Goal: Information Seeking & Learning: Learn about a topic

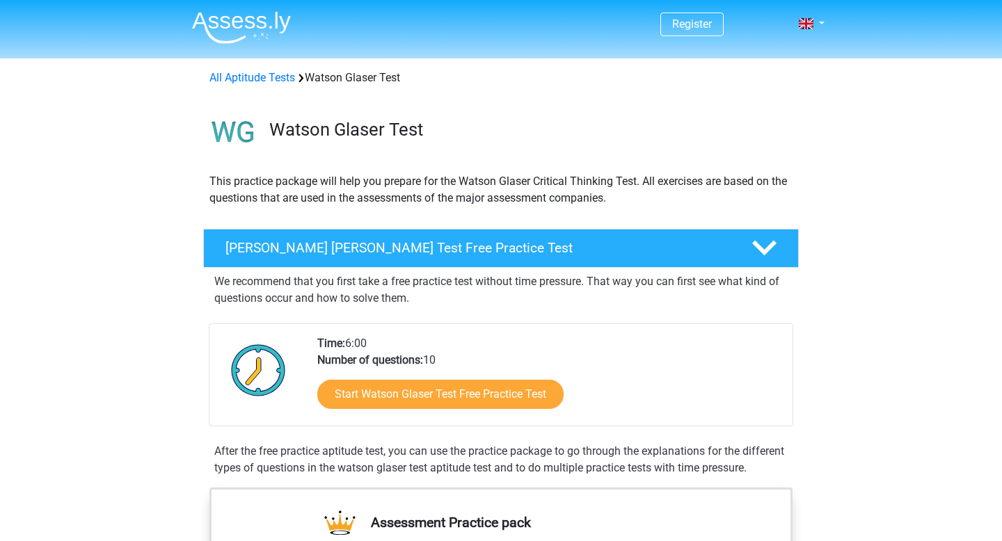
scroll to position [121, 0]
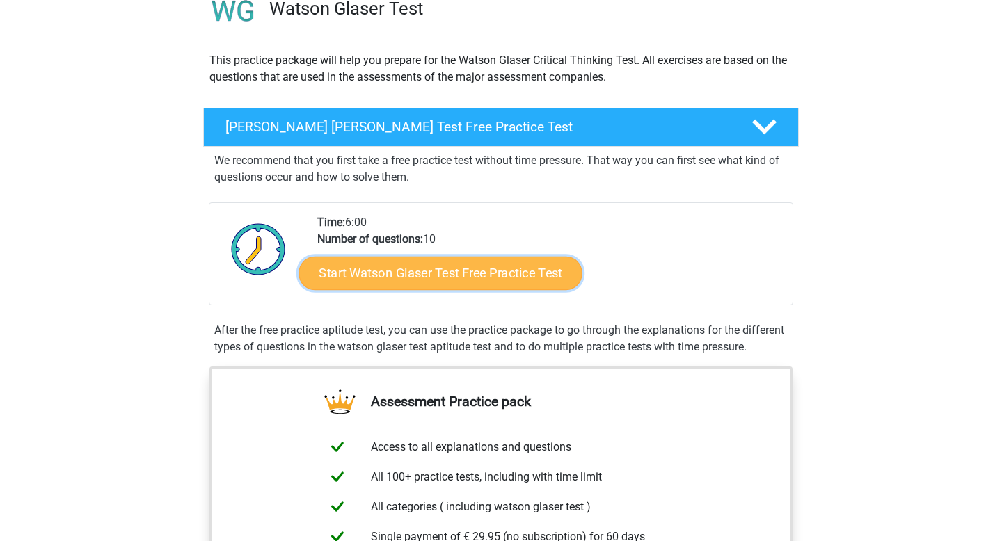
click at [363, 277] on link "Start Watson Glaser Test Free Practice Test" at bounding box center [440, 273] width 283 height 33
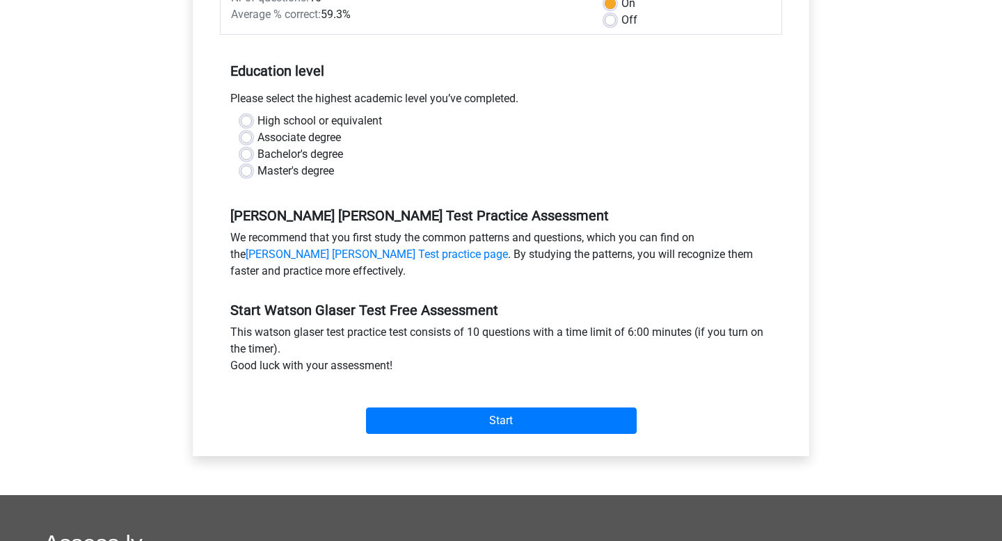
scroll to position [251, 0]
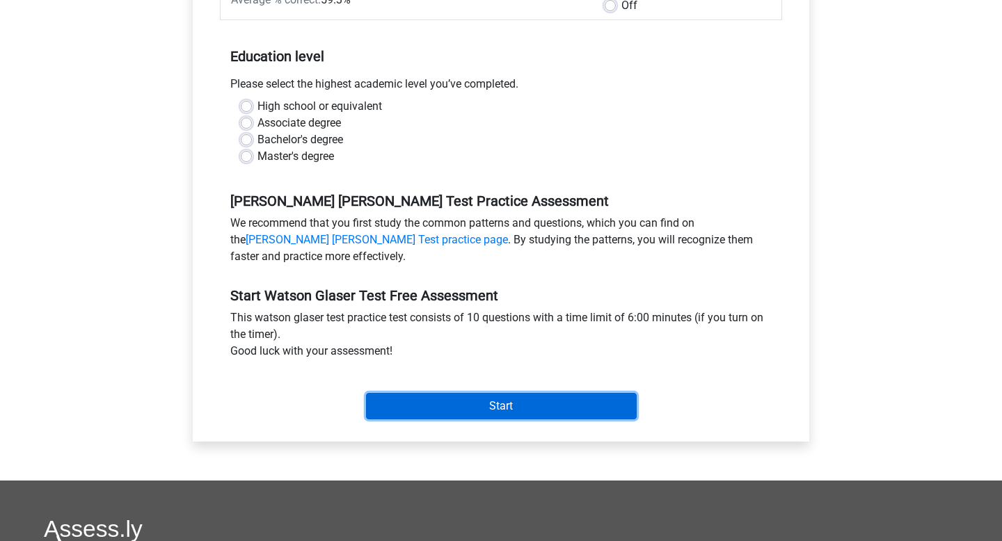
click at [440, 402] on input "Start" at bounding box center [501, 406] width 271 height 26
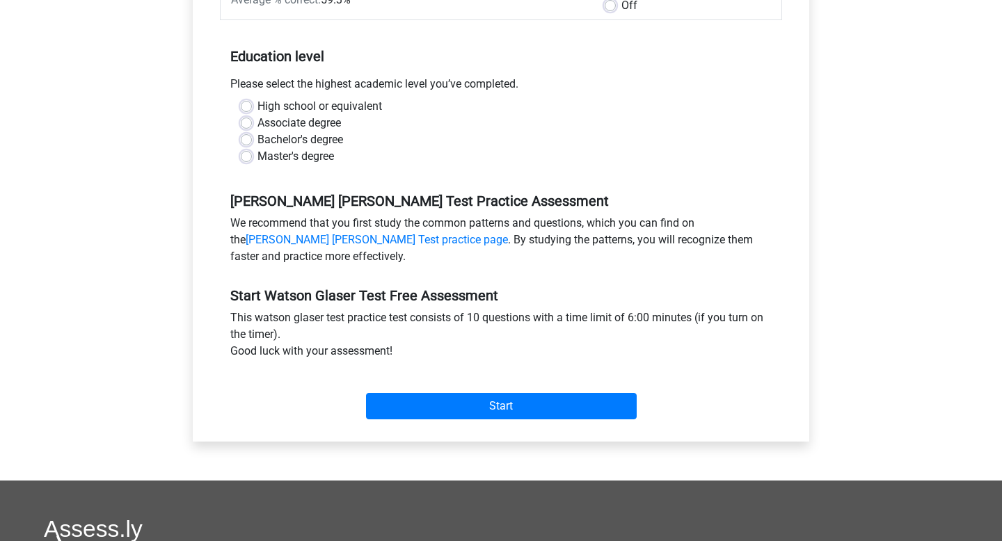
click at [397, 180] on div "Watson Glaser Test Practice Assessment We recommend that you first study the co…" at bounding box center [501, 223] width 562 height 95
click at [246, 100] on div "High school or equivalent" at bounding box center [501, 106] width 521 height 17
click at [257, 106] on label "High school or equivalent" at bounding box center [319, 106] width 125 height 17
click at [244, 106] on input "High school or equivalent" at bounding box center [246, 105] width 11 height 14
radio input "true"
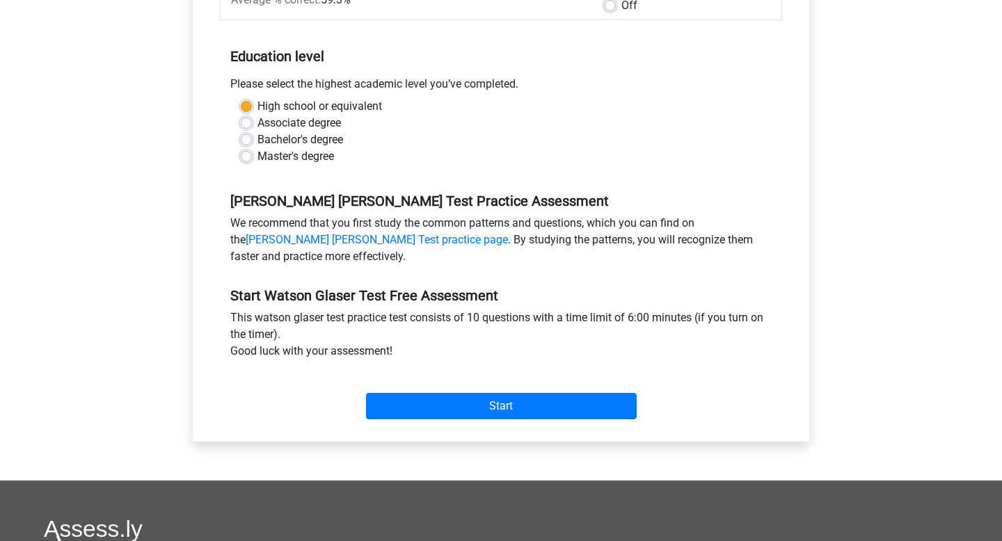
drag, startPoint x: 443, startPoint y: 432, endPoint x: 443, endPoint y: 420, distance: 12.5
click at [443, 427] on div "Category: Watson Glaser Test Time: 6:00 Nr of questions: 10 Average % correct: …" at bounding box center [501, 177] width 596 height 529
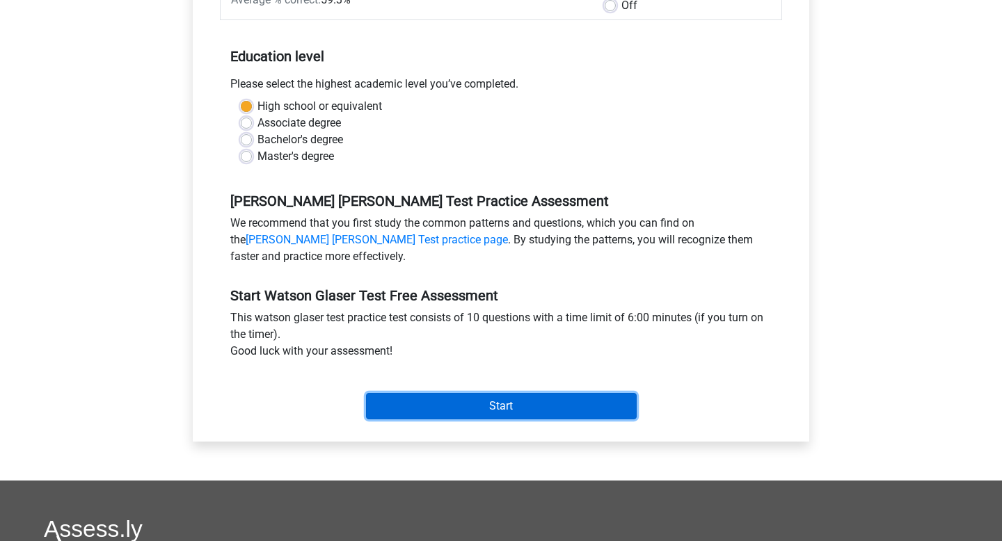
click at [445, 414] on input "Start" at bounding box center [501, 406] width 271 height 26
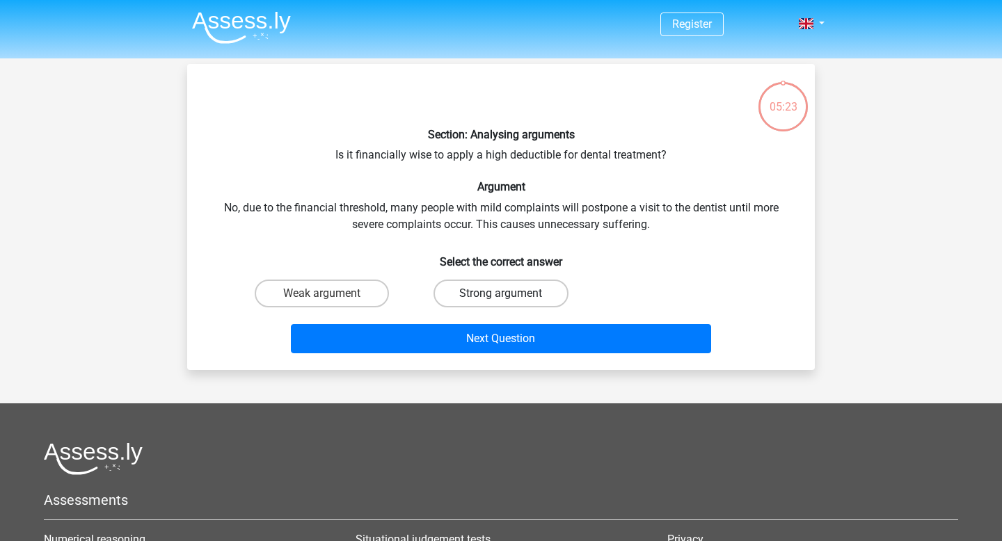
click at [532, 293] on label "Strong argument" at bounding box center [501, 294] width 134 height 28
click at [510, 294] on input "Strong argument" at bounding box center [505, 298] width 9 height 9
radio input "true"
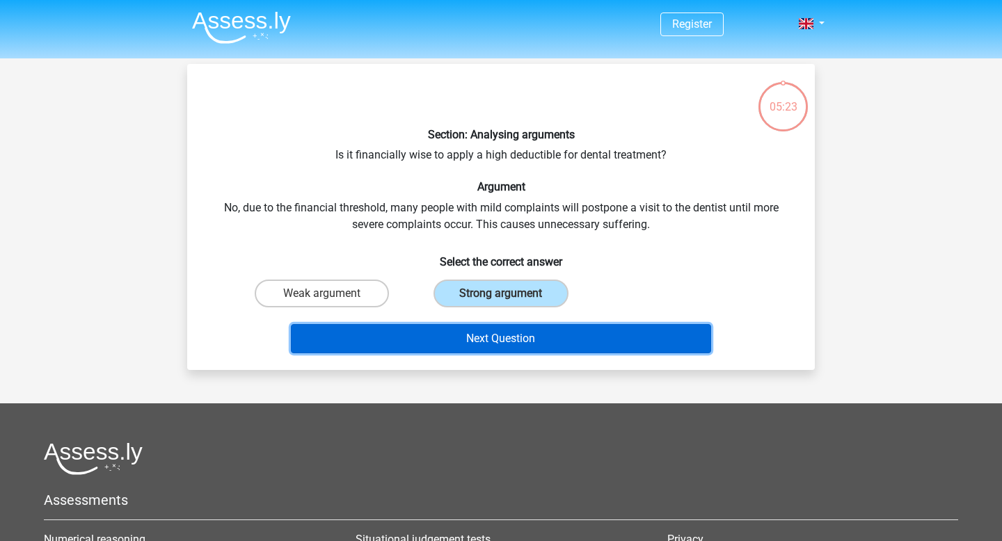
click at [528, 349] on button "Next Question" at bounding box center [501, 338] width 421 height 29
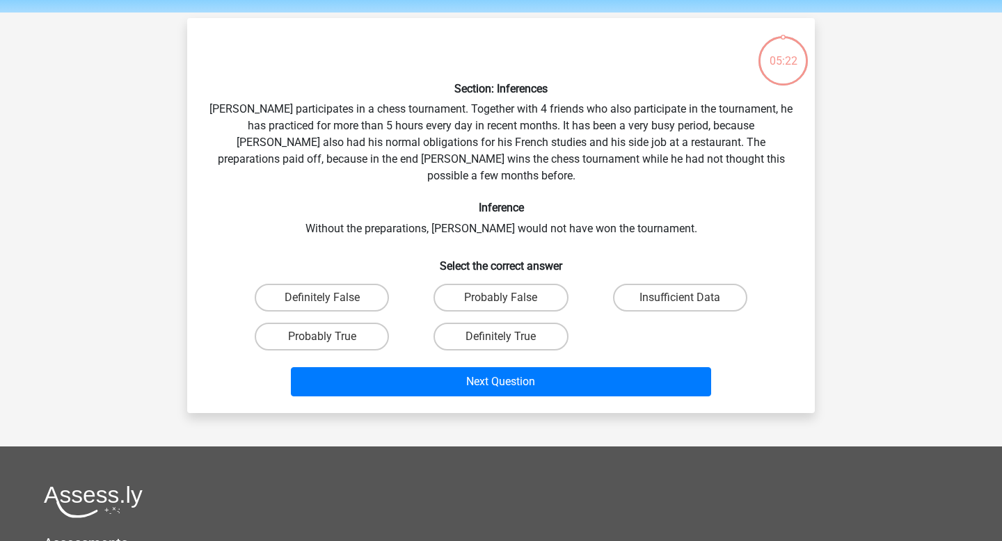
scroll to position [64, 0]
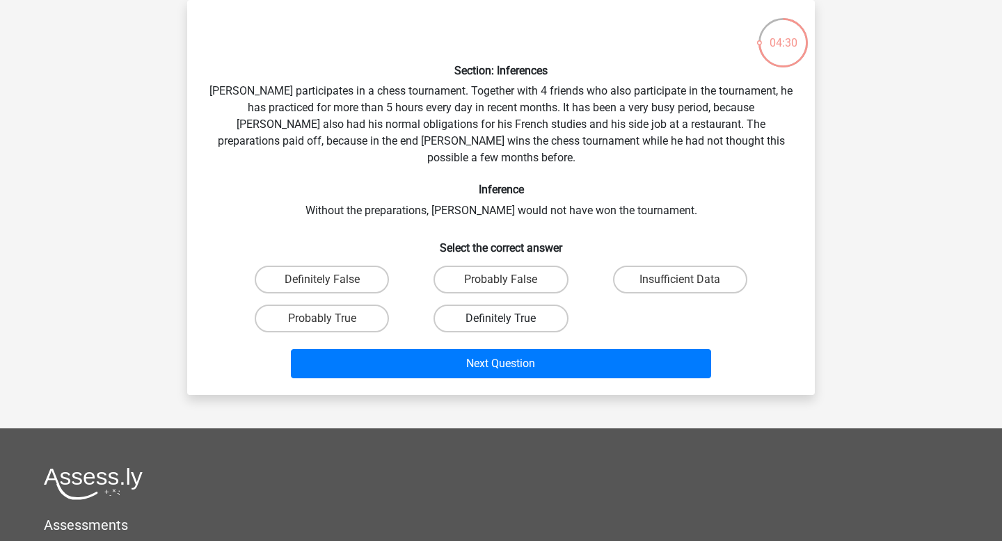
click at [522, 305] on label "Definitely True" at bounding box center [501, 319] width 134 height 28
click at [510, 319] on input "Definitely True" at bounding box center [505, 323] width 9 height 9
radio input "true"
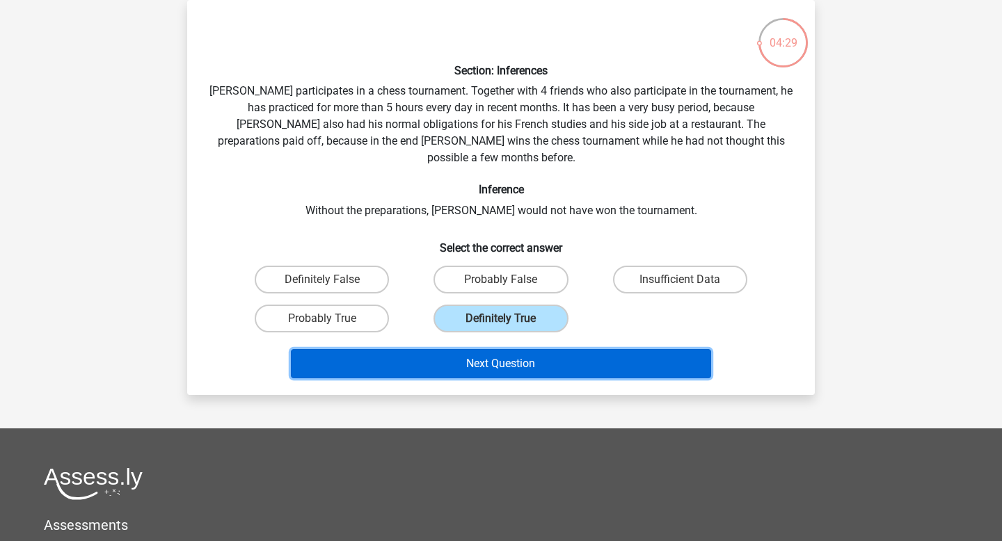
click at [516, 353] on button "Next Question" at bounding box center [501, 363] width 421 height 29
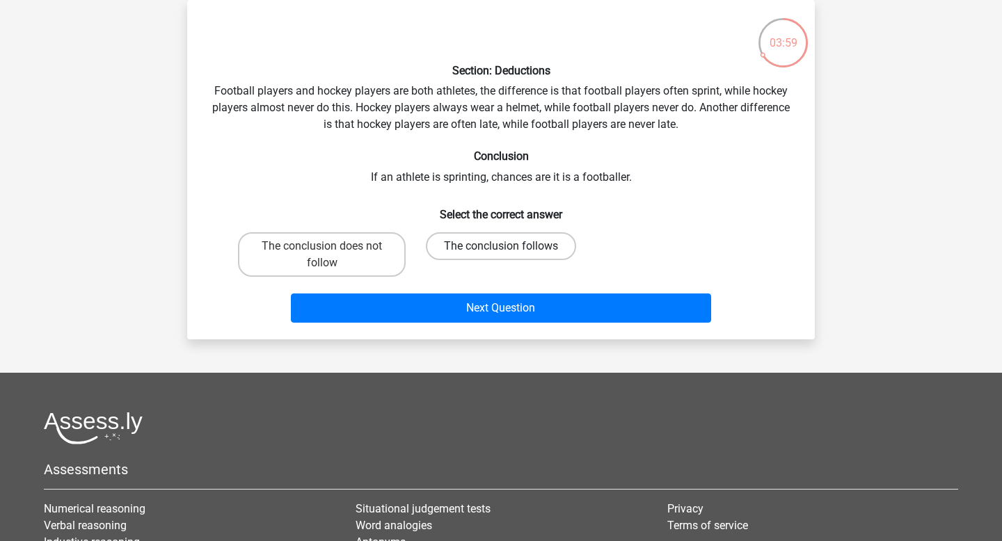
click at [520, 247] on label "The conclusion follows" at bounding box center [501, 246] width 150 height 28
click at [510, 247] on input "The conclusion follows" at bounding box center [505, 250] width 9 height 9
radio input "true"
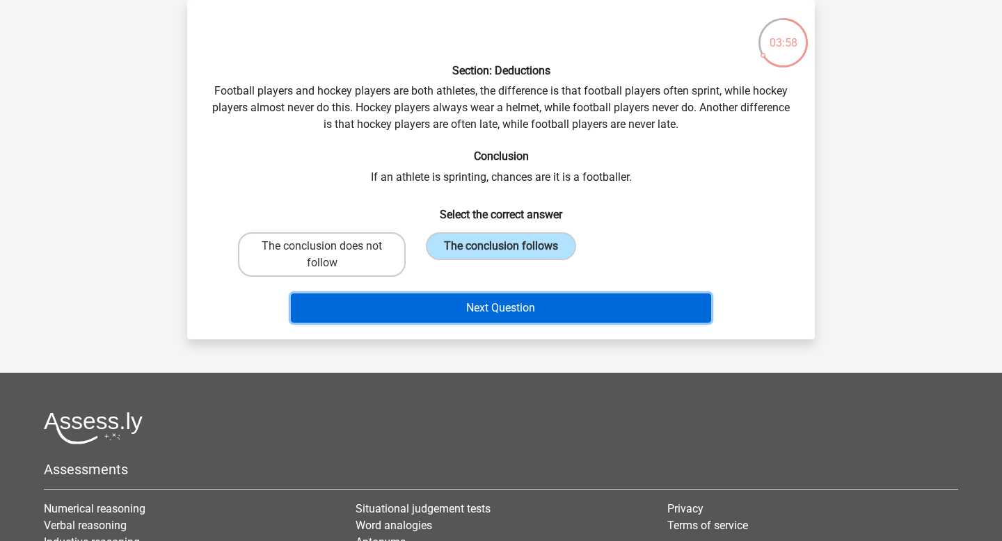
click at [507, 309] on button "Next Question" at bounding box center [501, 308] width 421 height 29
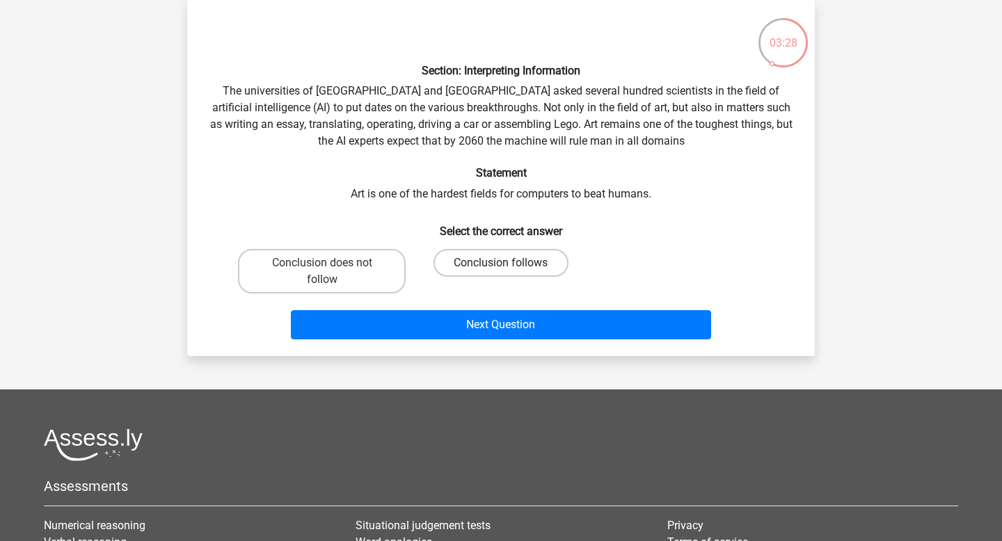
click at [489, 252] on label "Conclusion follows" at bounding box center [501, 263] width 134 height 28
click at [501, 263] on input "Conclusion follows" at bounding box center [505, 267] width 9 height 9
radio input "true"
click at [316, 275] on label "Conclusion does not follow" at bounding box center [322, 271] width 168 height 45
click at [322, 272] on input "Conclusion does not follow" at bounding box center [326, 267] width 9 height 9
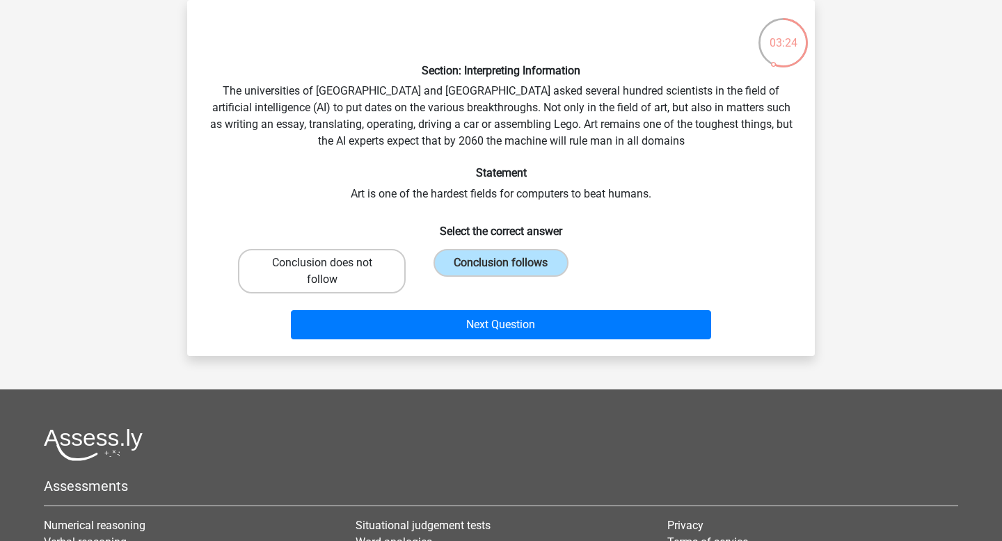
radio input "true"
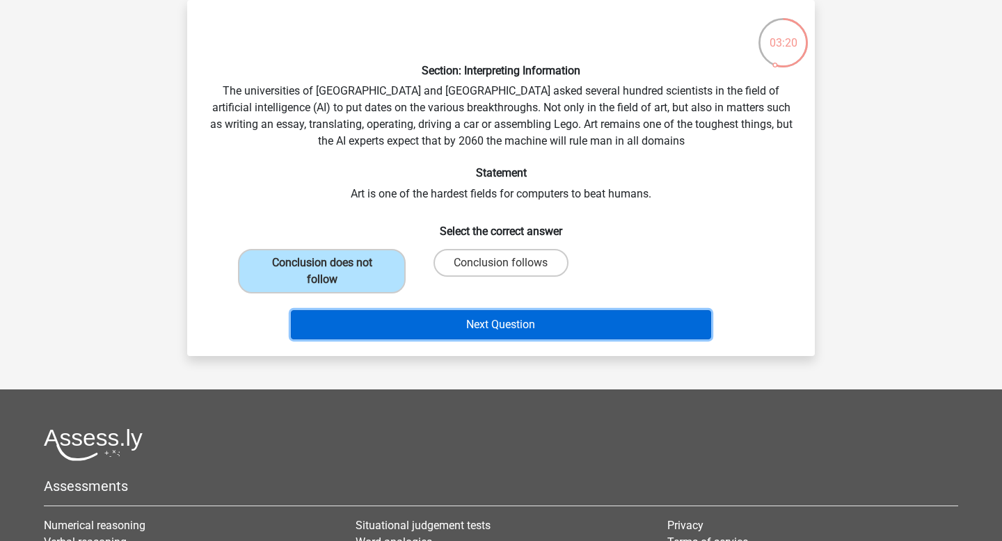
click at [473, 315] on button "Next Question" at bounding box center [501, 324] width 421 height 29
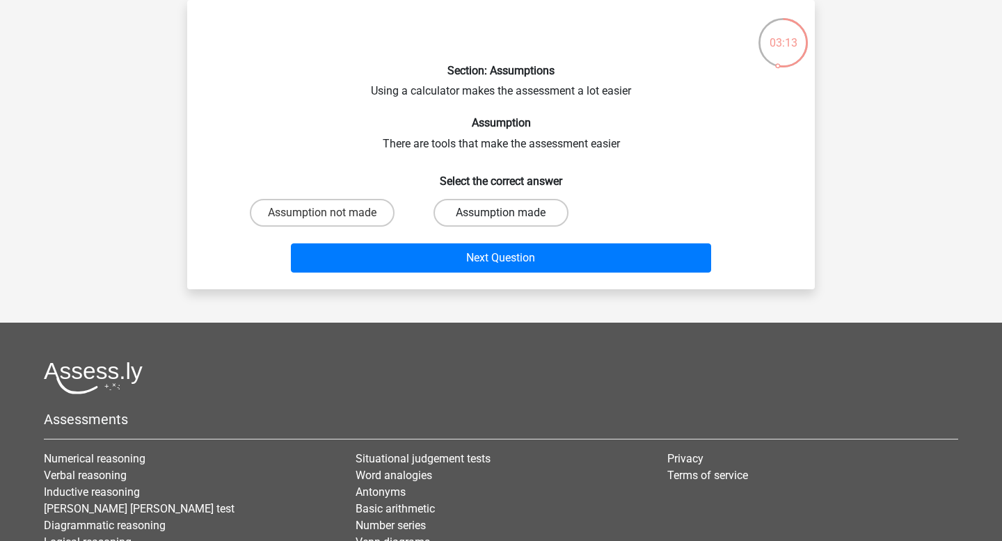
click at [463, 216] on label "Assumption made" at bounding box center [501, 213] width 134 height 28
click at [501, 216] on input "Assumption made" at bounding box center [505, 217] width 9 height 9
radio input "true"
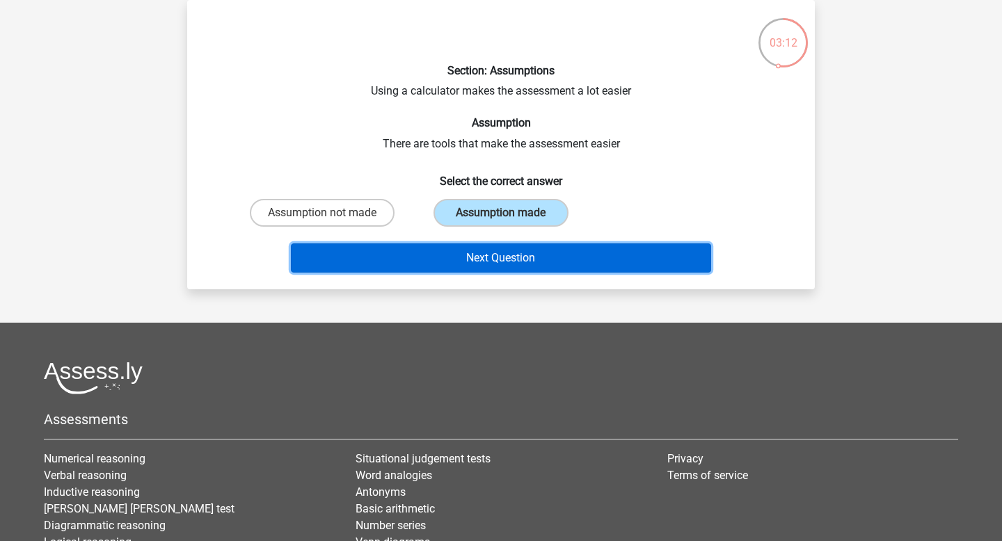
click at [462, 252] on button "Next Question" at bounding box center [501, 258] width 421 height 29
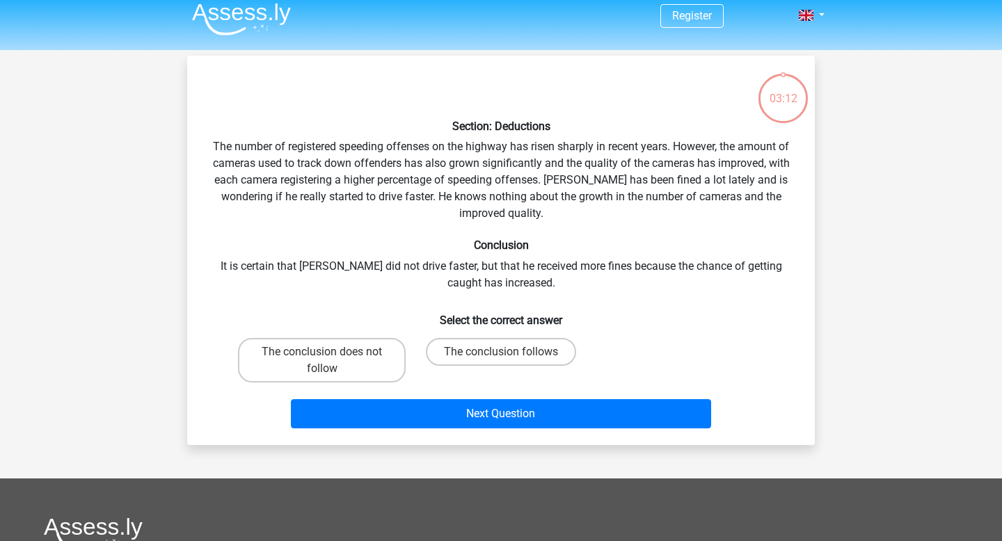
scroll to position [0, 0]
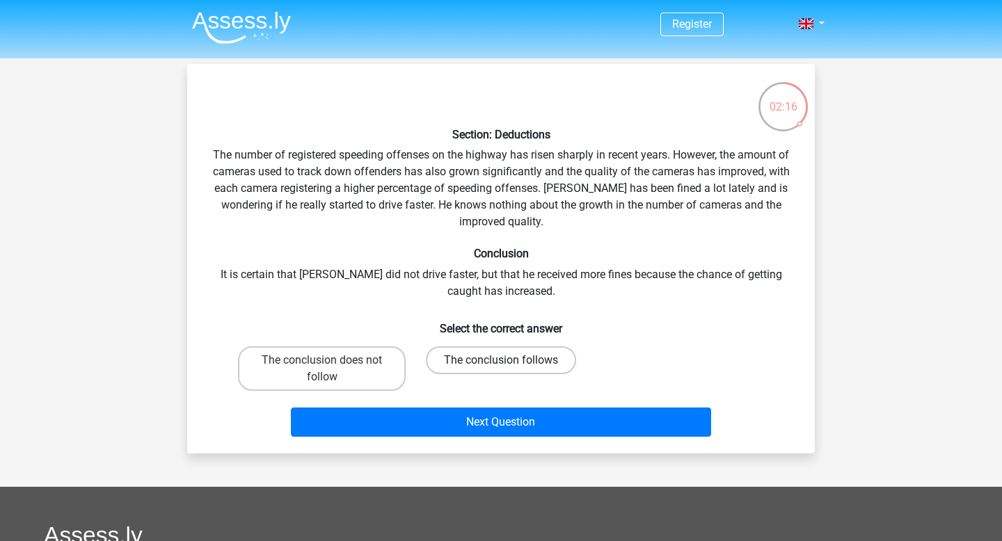
click at [483, 353] on label "The conclusion follows" at bounding box center [501, 361] width 150 height 28
click at [501, 360] on input "The conclusion follows" at bounding box center [505, 364] width 9 height 9
radio input "true"
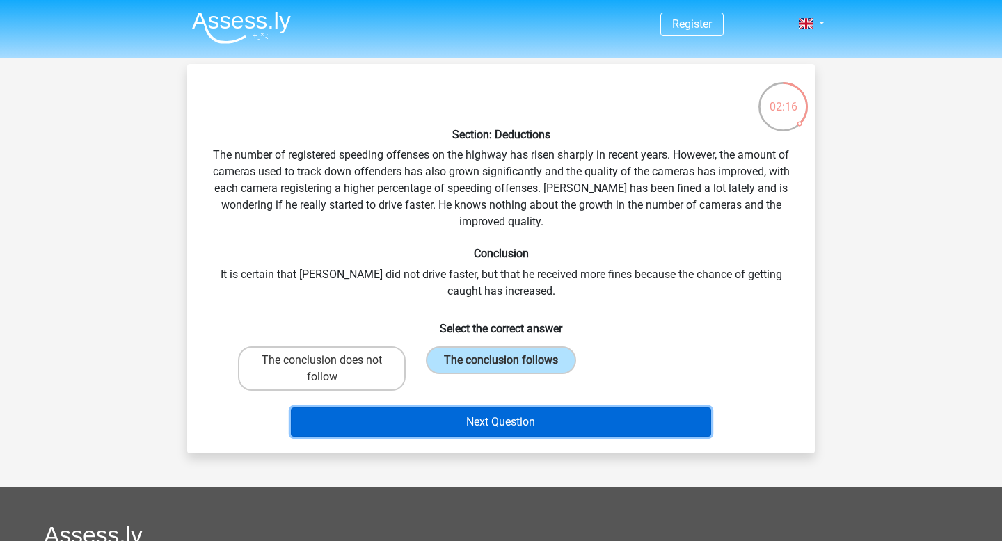
click at [468, 429] on button "Next Question" at bounding box center [501, 422] width 421 height 29
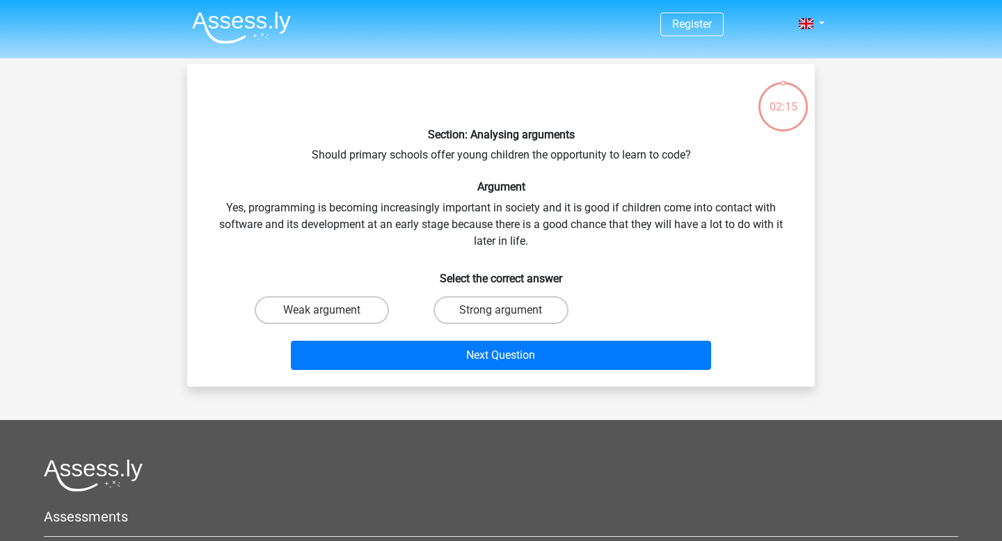
scroll to position [64, 0]
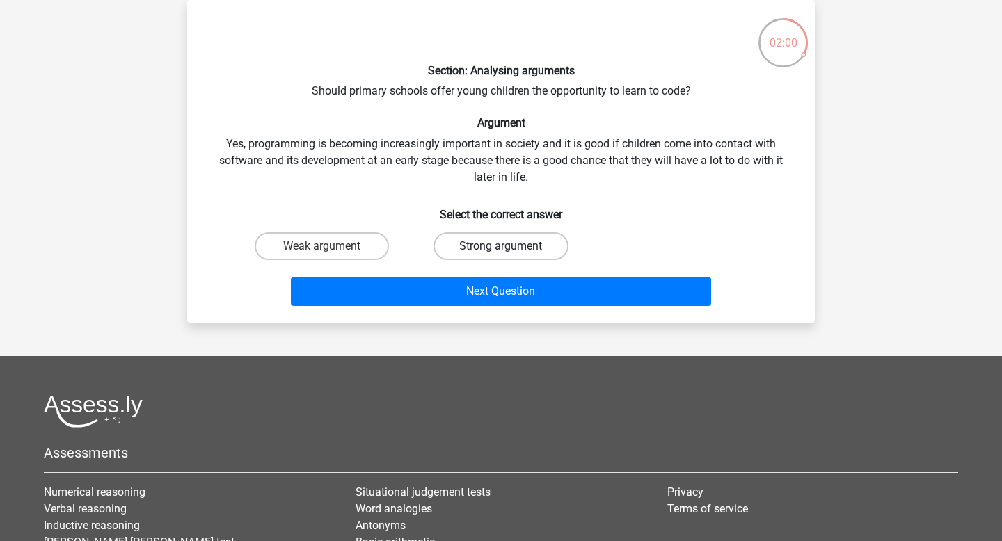
click at [518, 248] on label "Strong argument" at bounding box center [501, 246] width 134 height 28
click at [510, 248] on input "Strong argument" at bounding box center [505, 250] width 9 height 9
radio input "true"
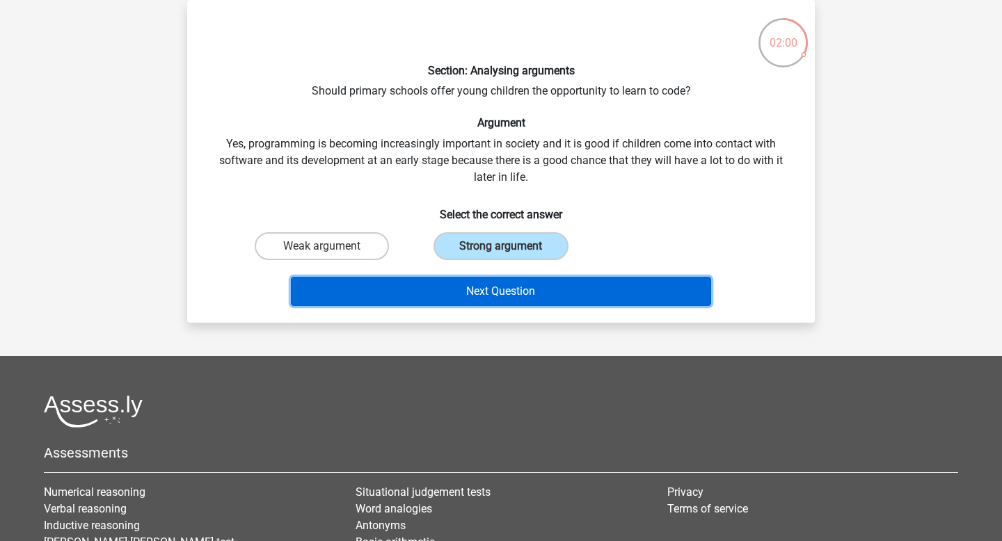
click at [516, 302] on button "Next Question" at bounding box center [501, 291] width 421 height 29
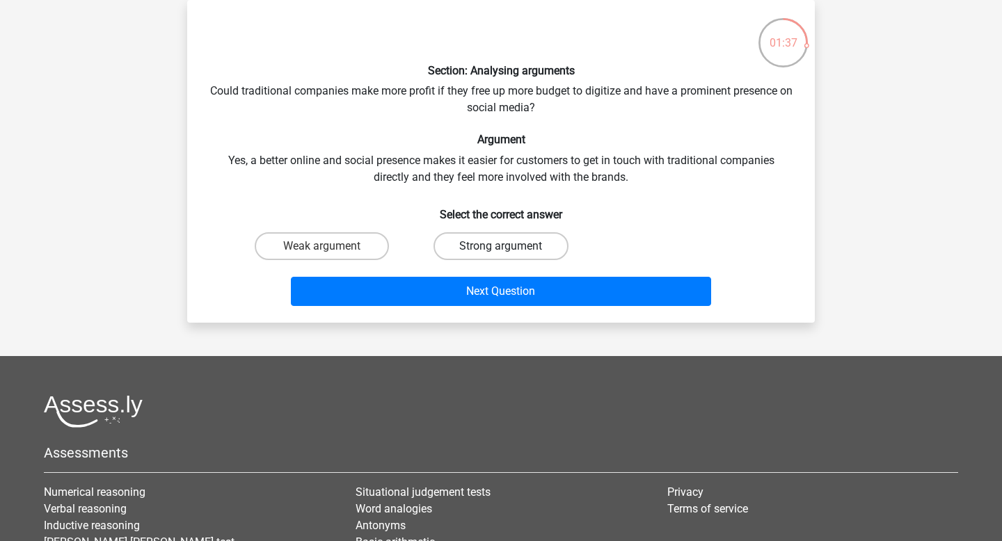
click at [504, 237] on label "Strong argument" at bounding box center [501, 246] width 134 height 28
click at [504, 246] on input "Strong argument" at bounding box center [505, 250] width 9 height 9
radio input "true"
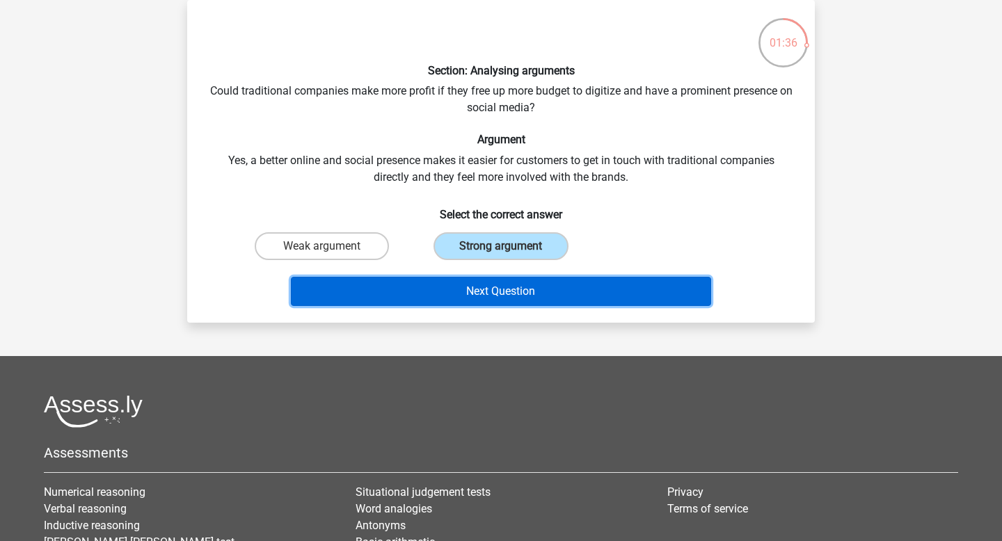
click at [498, 294] on button "Next Question" at bounding box center [501, 291] width 421 height 29
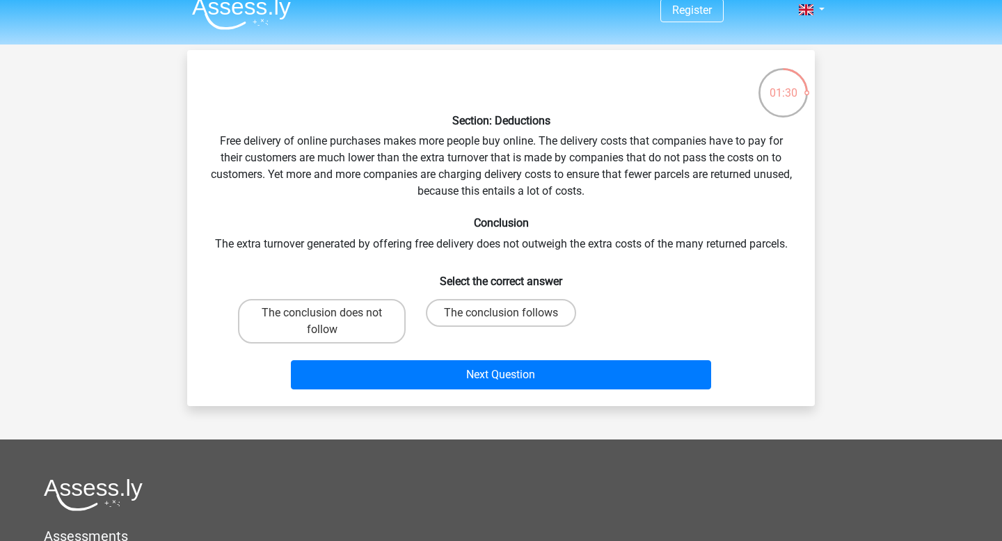
scroll to position [15, 0]
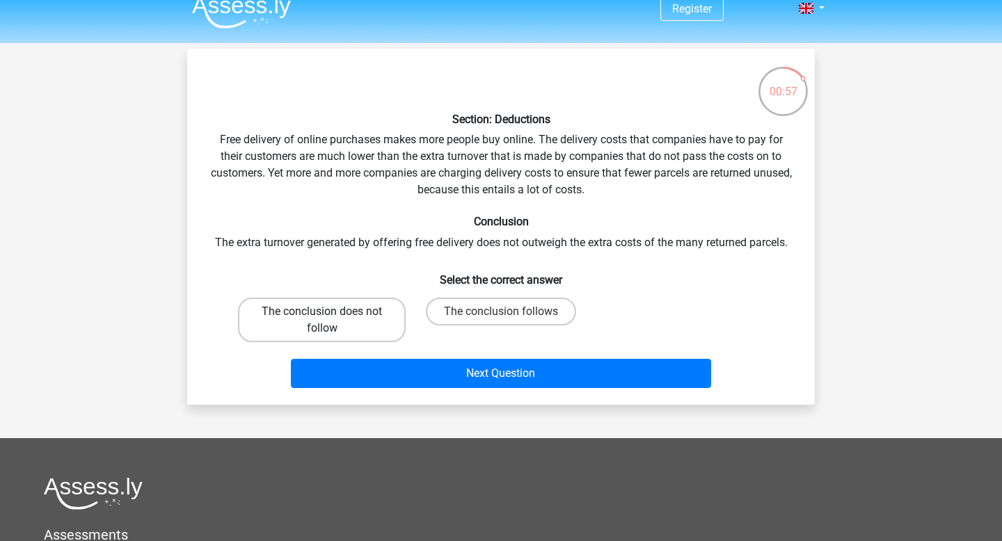
click at [353, 317] on label "The conclusion does not follow" at bounding box center [322, 320] width 168 height 45
click at [331, 317] on input "The conclusion does not follow" at bounding box center [326, 316] width 9 height 9
radio input "true"
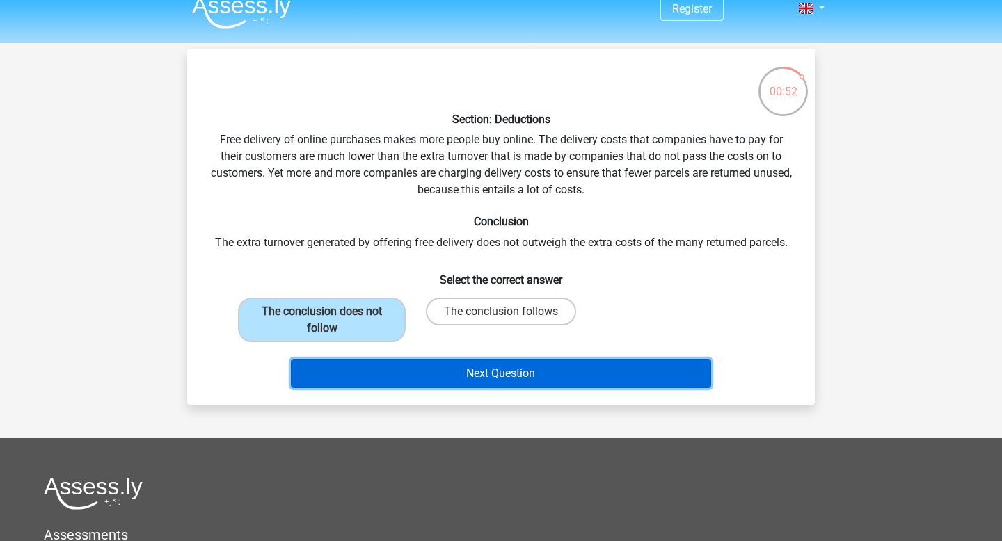
click at [523, 376] on button "Next Question" at bounding box center [501, 373] width 421 height 29
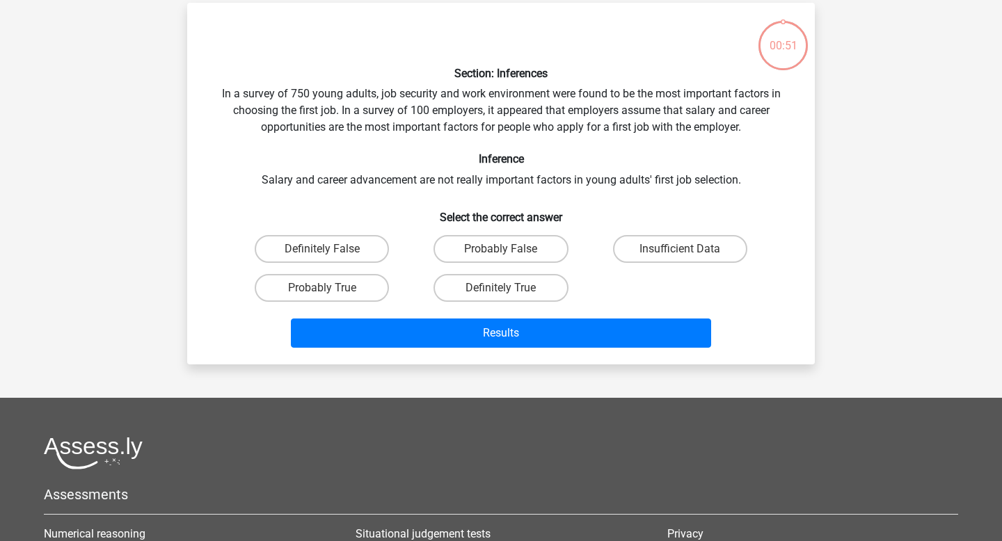
scroll to position [64, 0]
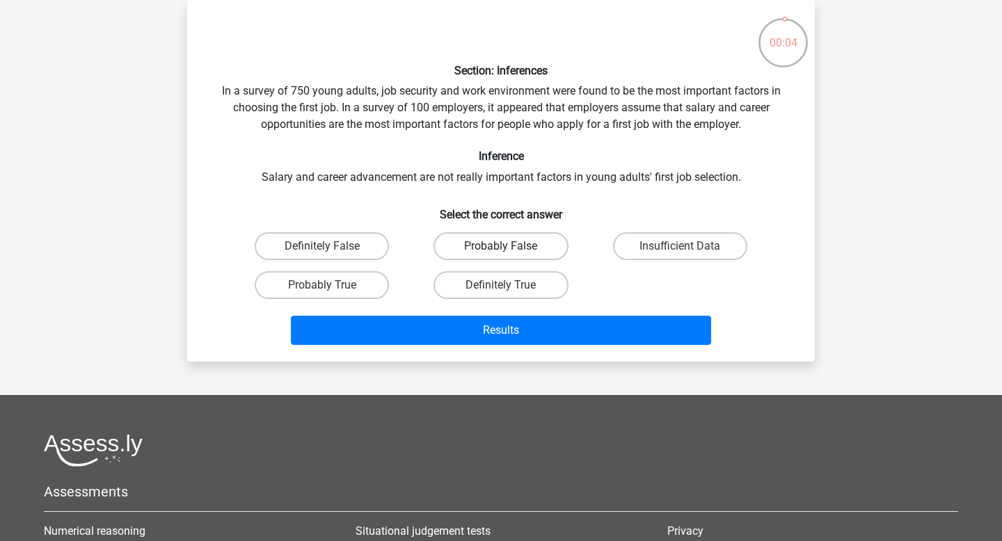
drag, startPoint x: 649, startPoint y: 241, endPoint x: 540, endPoint y: 241, distance: 109.3
click at [541, 241] on div "Definitely False Probably False Insufficient Data Probably True Definitely True" at bounding box center [500, 266] width 537 height 78
click at [466, 241] on label "Probably False" at bounding box center [501, 246] width 134 height 28
click at [501, 246] on input "Probably False" at bounding box center [505, 250] width 9 height 9
radio input "true"
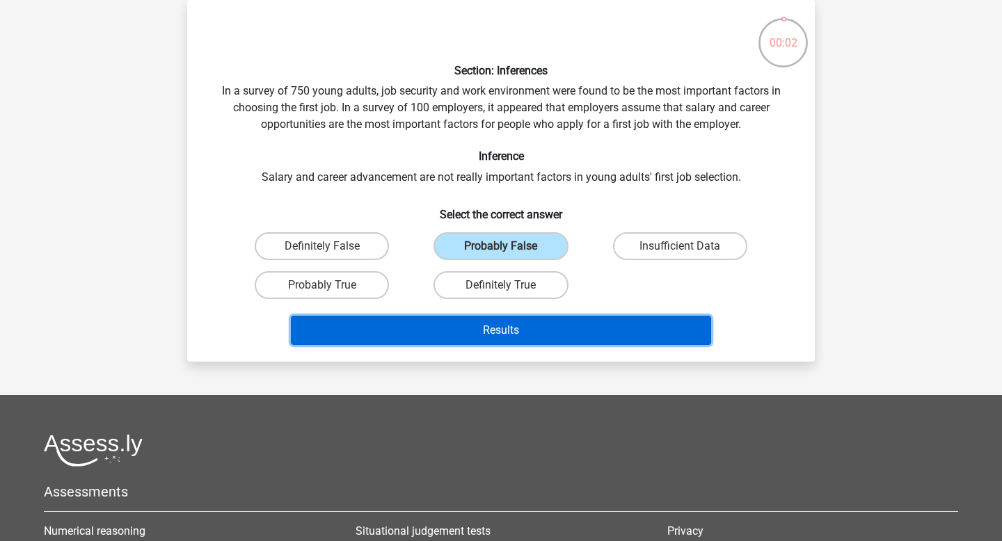
click at [470, 317] on button "Results" at bounding box center [501, 330] width 421 height 29
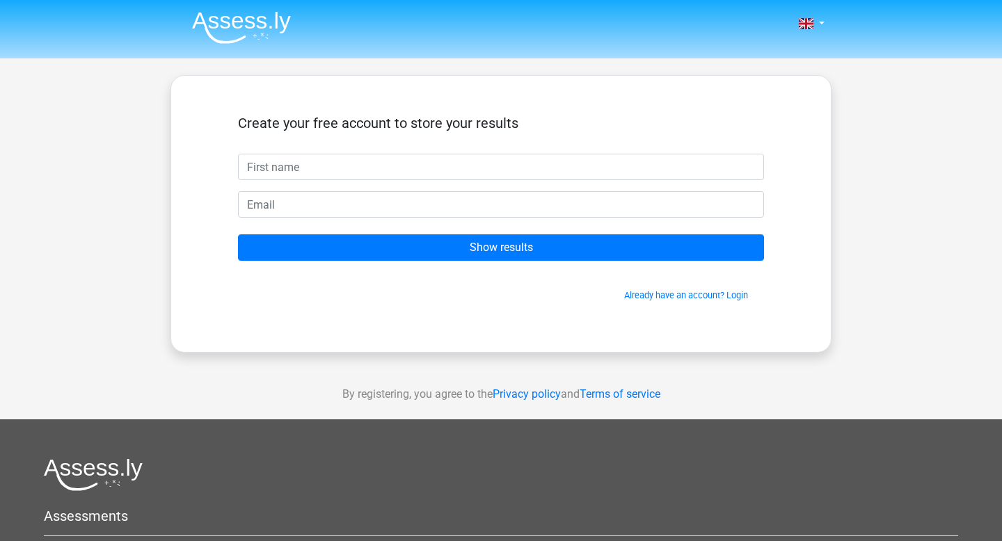
type input "x"
type input "Zayed"
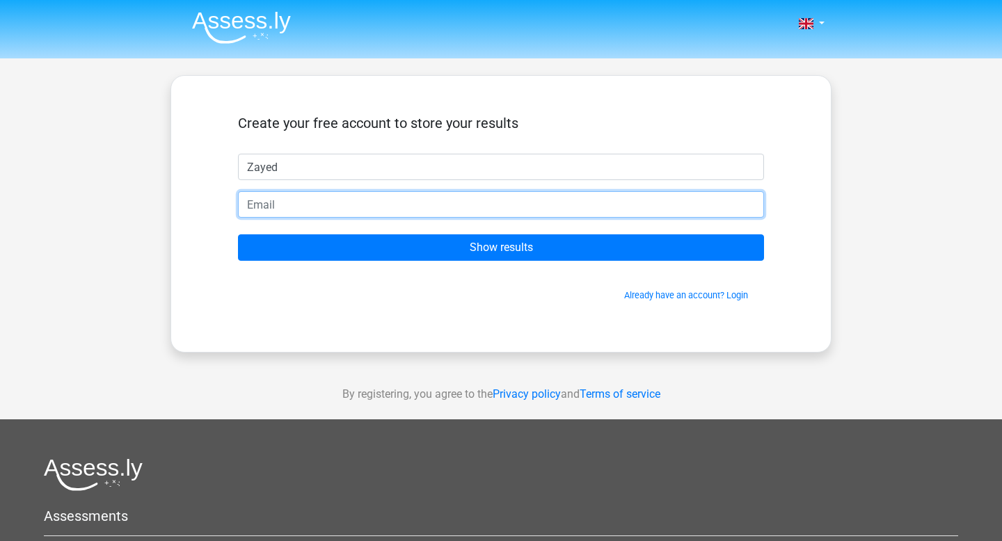
click at [366, 209] on input "email" at bounding box center [501, 204] width 526 height 26
type input "zayedmustafa06@gmail.com"
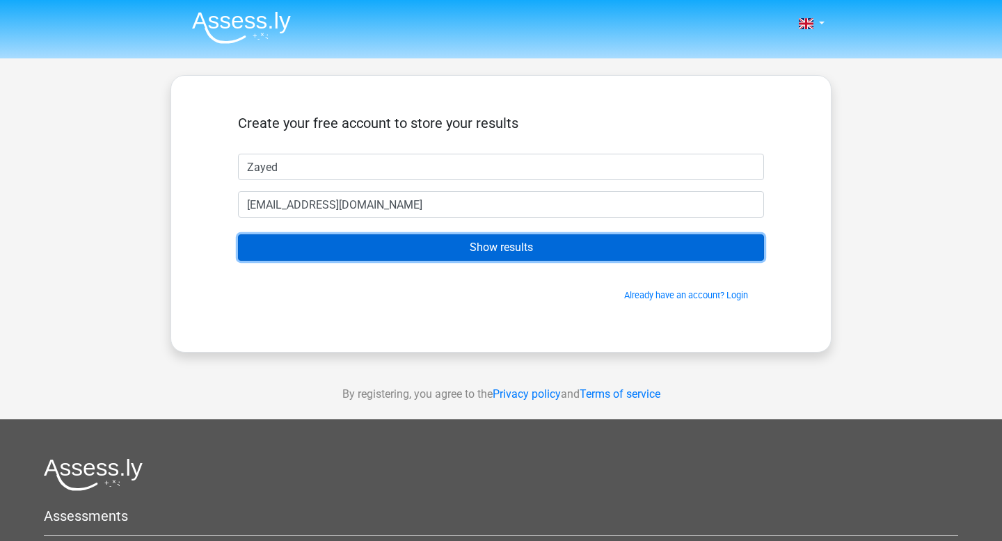
click at [360, 251] on input "Show results" at bounding box center [501, 248] width 526 height 26
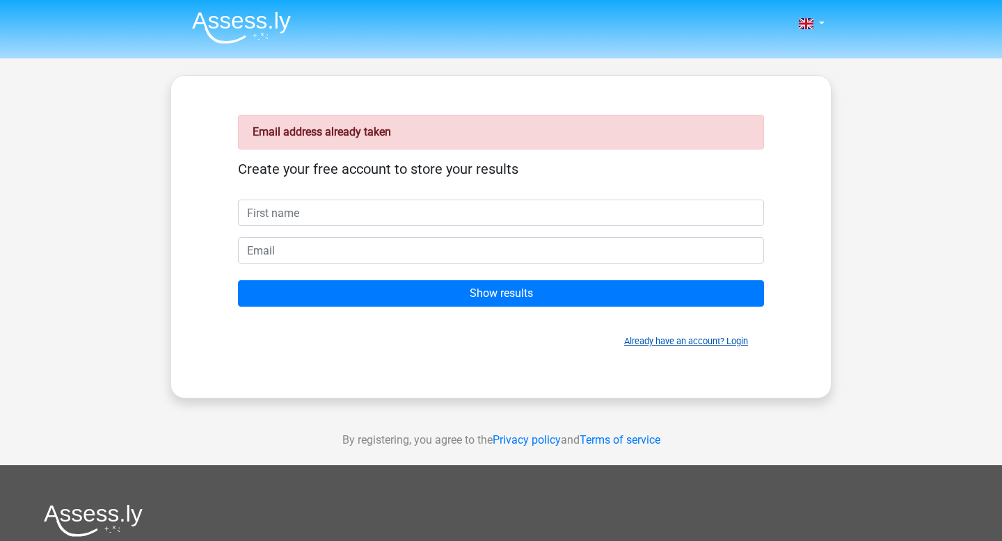
click at [736, 338] on link "Already have an account? Login" at bounding box center [686, 341] width 124 height 10
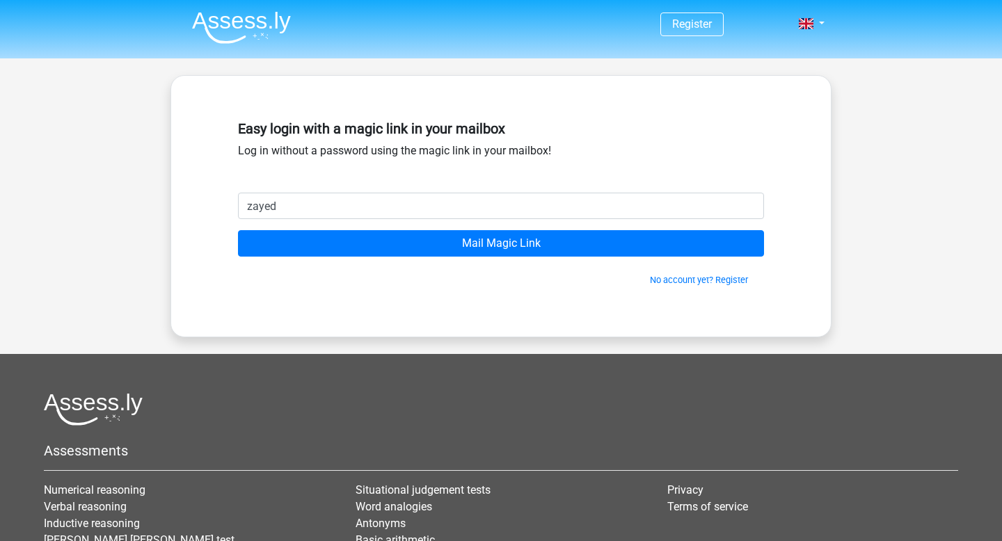
type input "[EMAIL_ADDRESS][DOMAIN_NAME]"
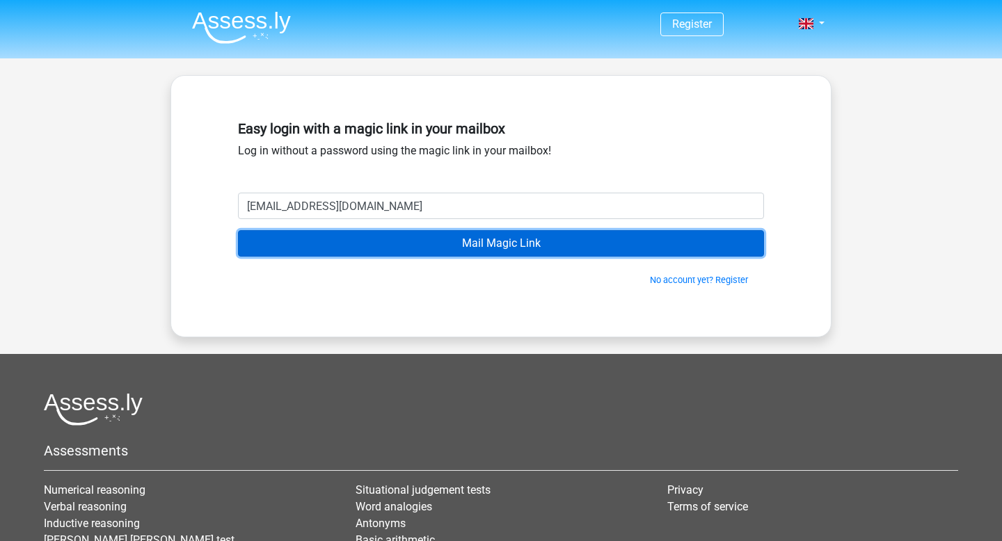
click at [336, 244] on input "Mail Magic Link" at bounding box center [501, 243] width 526 height 26
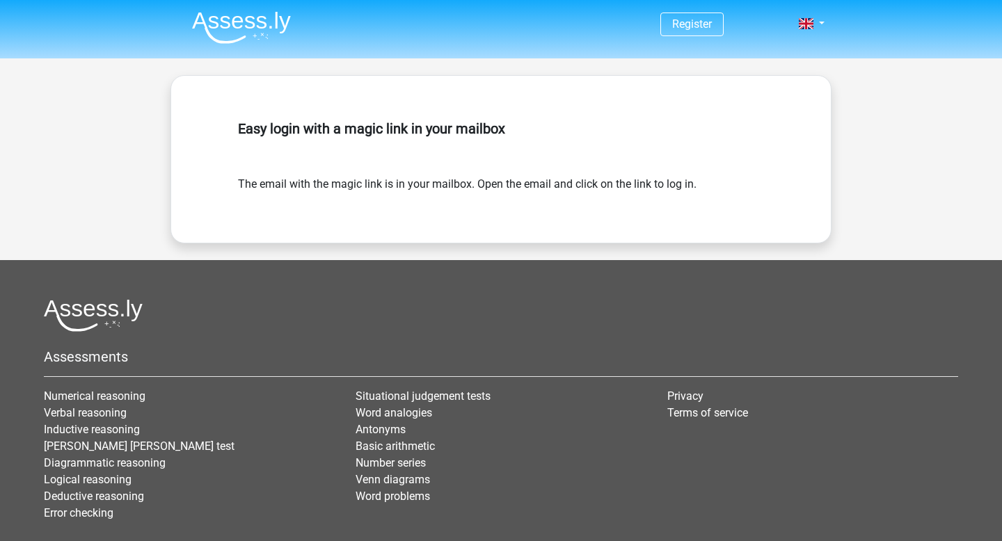
click at [473, 187] on form "The email with the magic link is in your mailbox. Open the email and click on t…" at bounding box center [501, 184] width 526 height 17
click at [273, 183] on form "The email with the magic link is in your mailbox. Open the email and click on t…" at bounding box center [501, 184] width 526 height 17
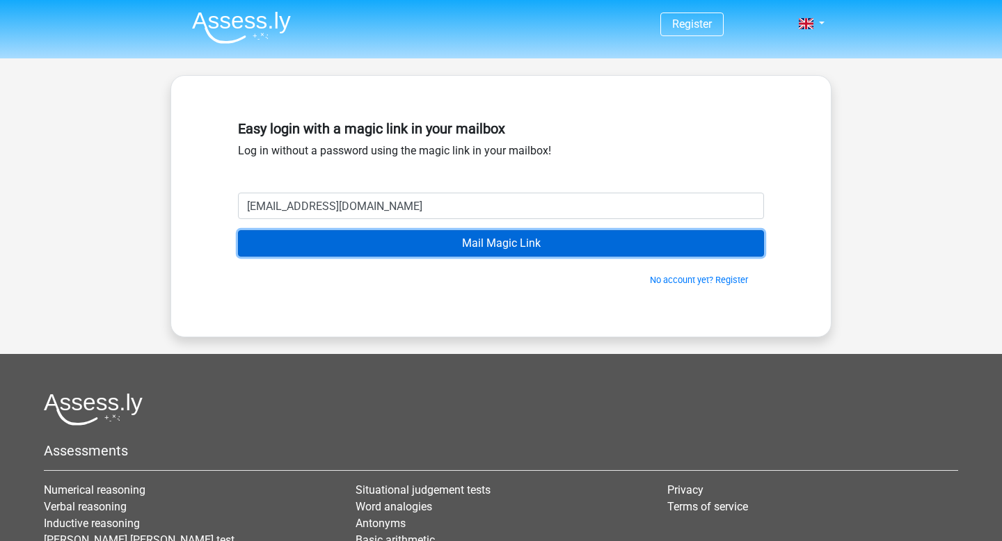
click at [557, 237] on input "Mail Magic Link" at bounding box center [501, 243] width 526 height 26
